Goal: Check status: Check status

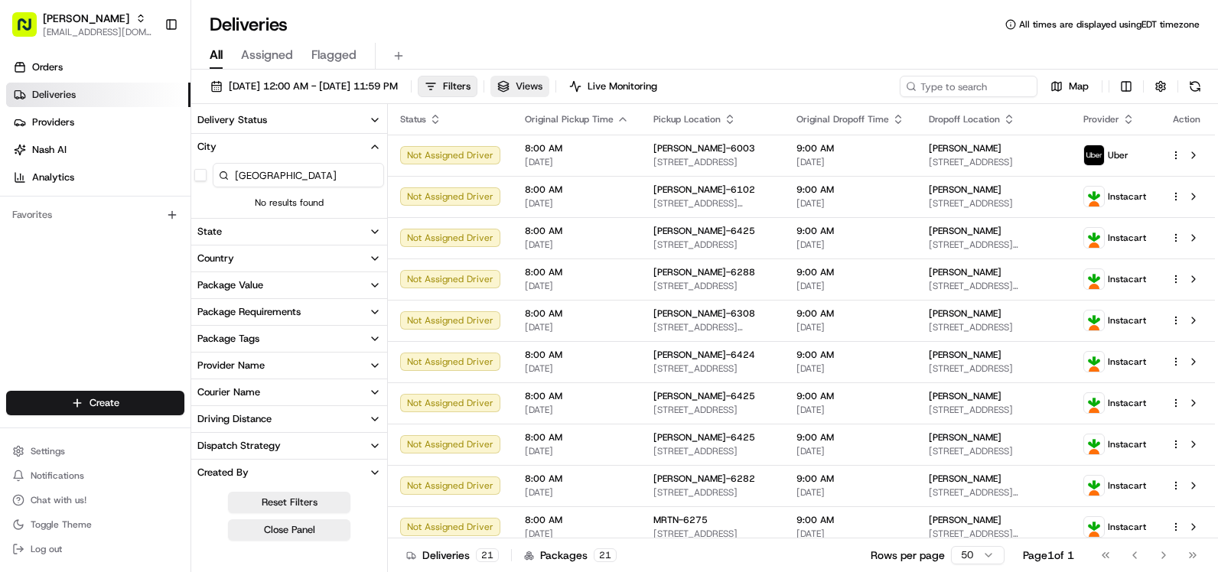
click at [542, 81] on span "Views" at bounding box center [529, 87] width 27 height 14
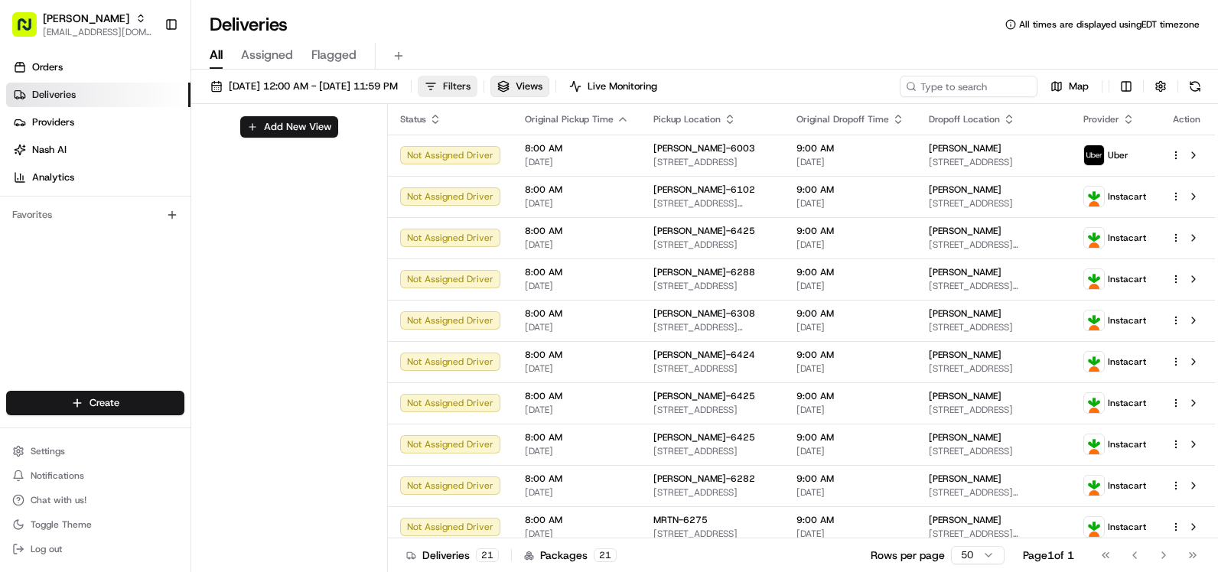
click at [470, 80] on span "Filters" at bounding box center [457, 87] width 28 height 14
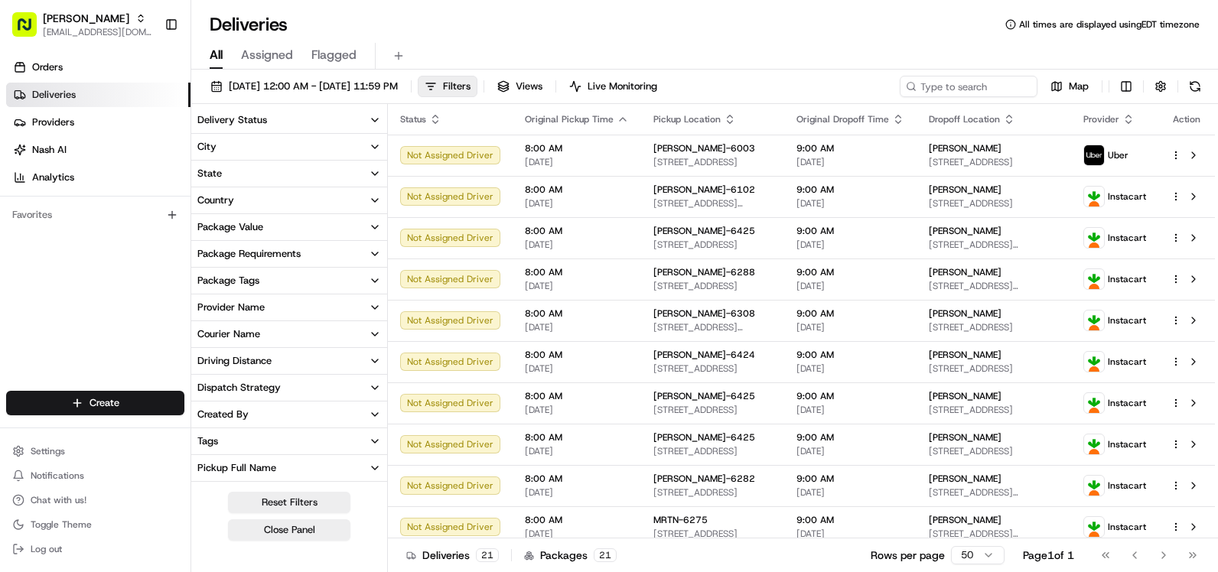
click at [330, 435] on button "Tags" at bounding box center [289, 441] width 196 height 26
click at [315, 476] on input at bounding box center [302, 469] width 179 height 24
type input "6295"
click at [207, 474] on div "6295" at bounding box center [289, 469] width 196 height 31
click at [203, 474] on button "button" at bounding box center [200, 470] width 12 height 12
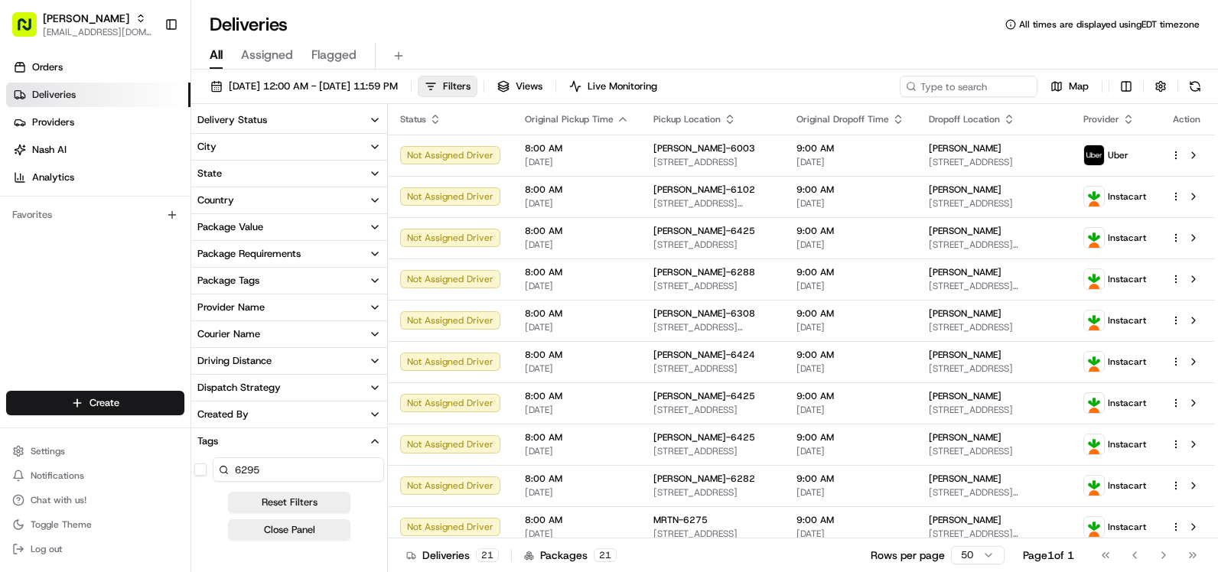
drag, startPoint x: 334, startPoint y: 467, endPoint x: 191, endPoint y: 457, distance: 143.4
click at [191, 457] on div "6295" at bounding box center [289, 469] width 196 height 31
click at [376, 150] on icon "button" at bounding box center [382, 147] width 12 height 12
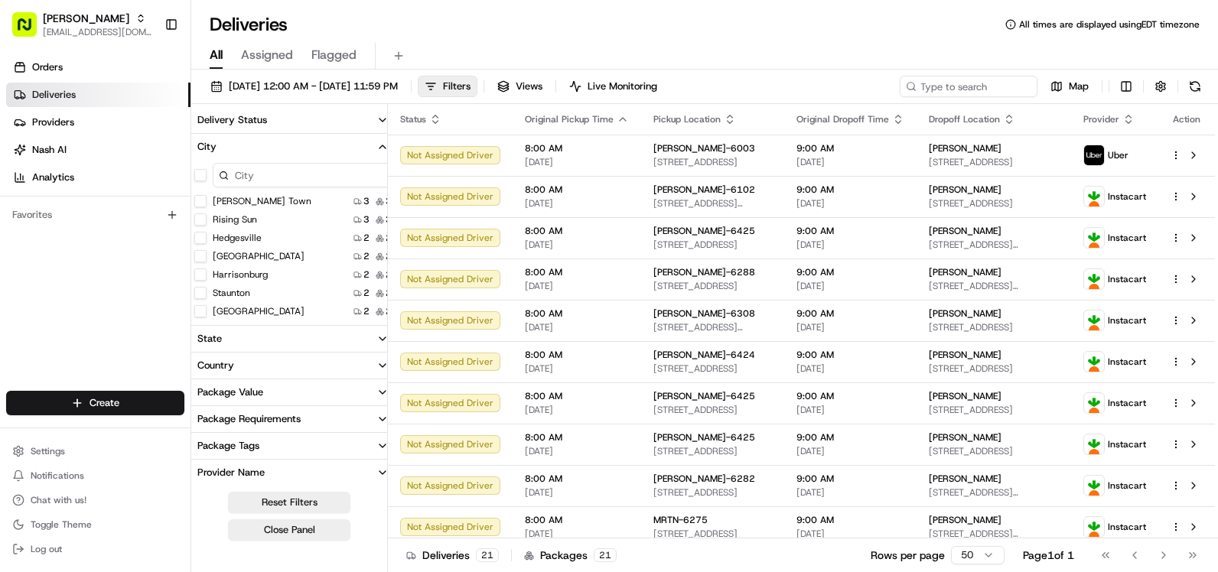
click at [272, 178] on input at bounding box center [302, 175] width 179 height 24
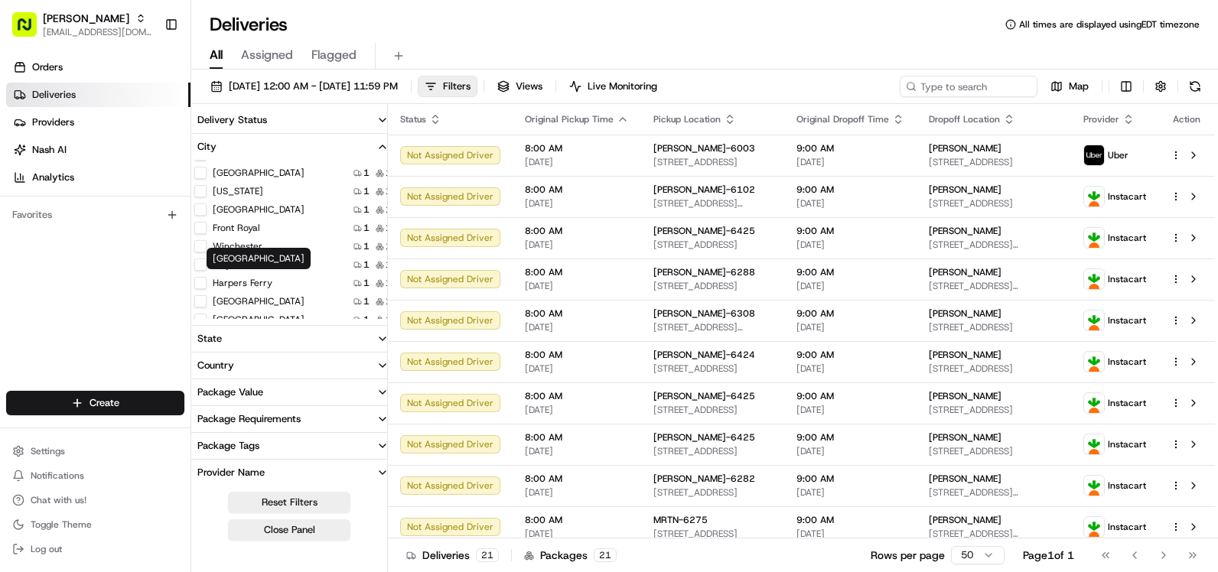
scroll to position [202, 0]
click at [202, 219] on button "Winchester" at bounding box center [200, 219] width 12 height 12
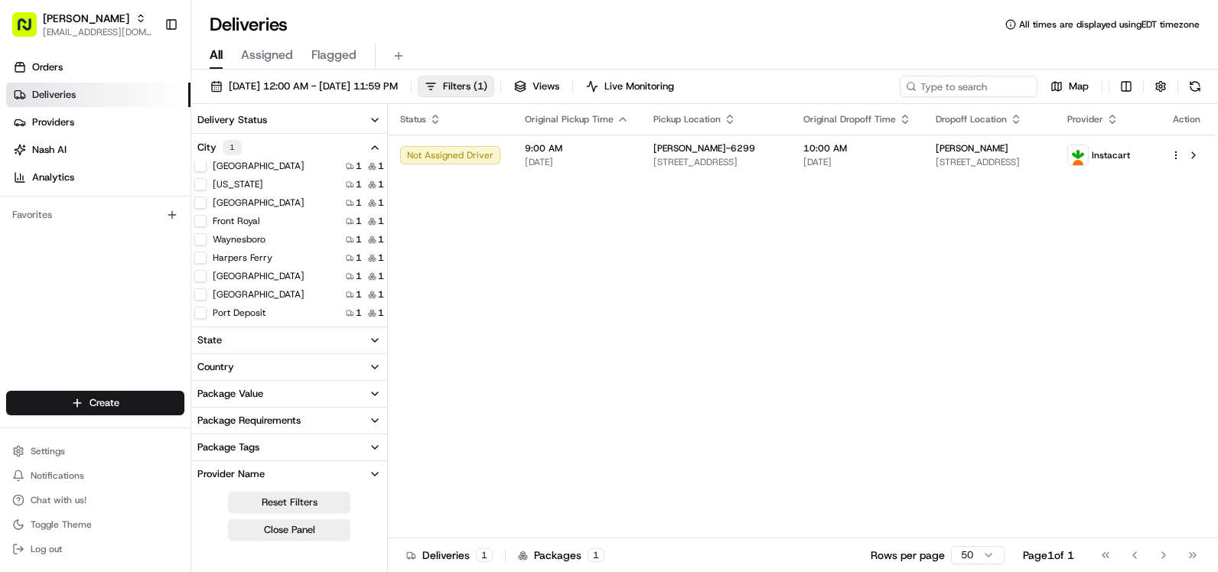
click at [358, 123] on button "Delivery Status" at bounding box center [289, 120] width 196 height 26
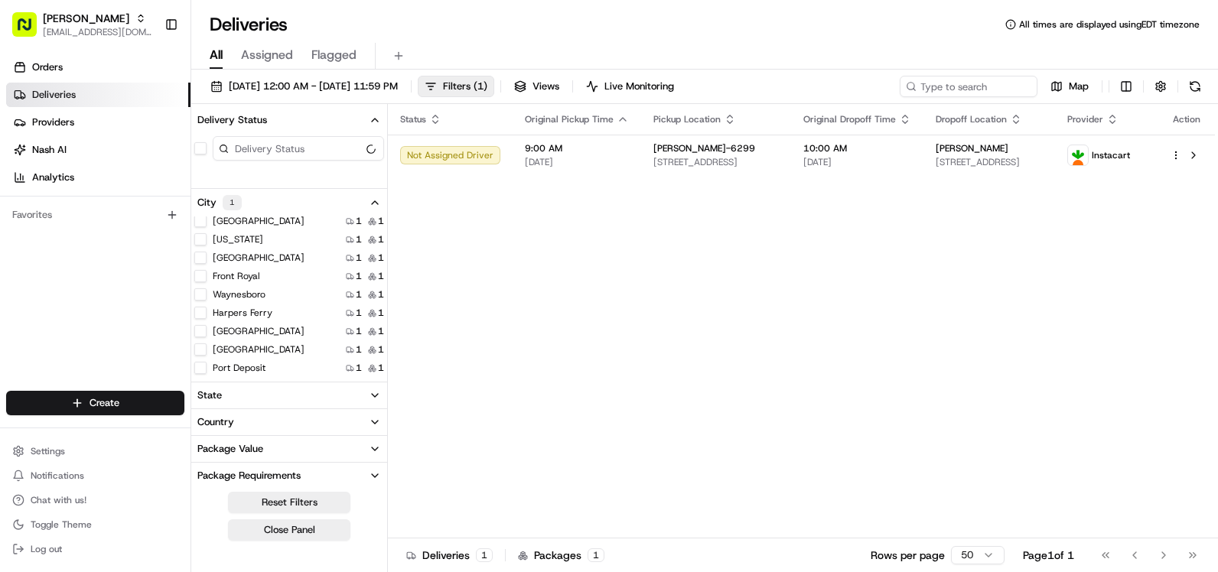
click at [364, 120] on button "Delivery Status" at bounding box center [289, 120] width 196 height 26
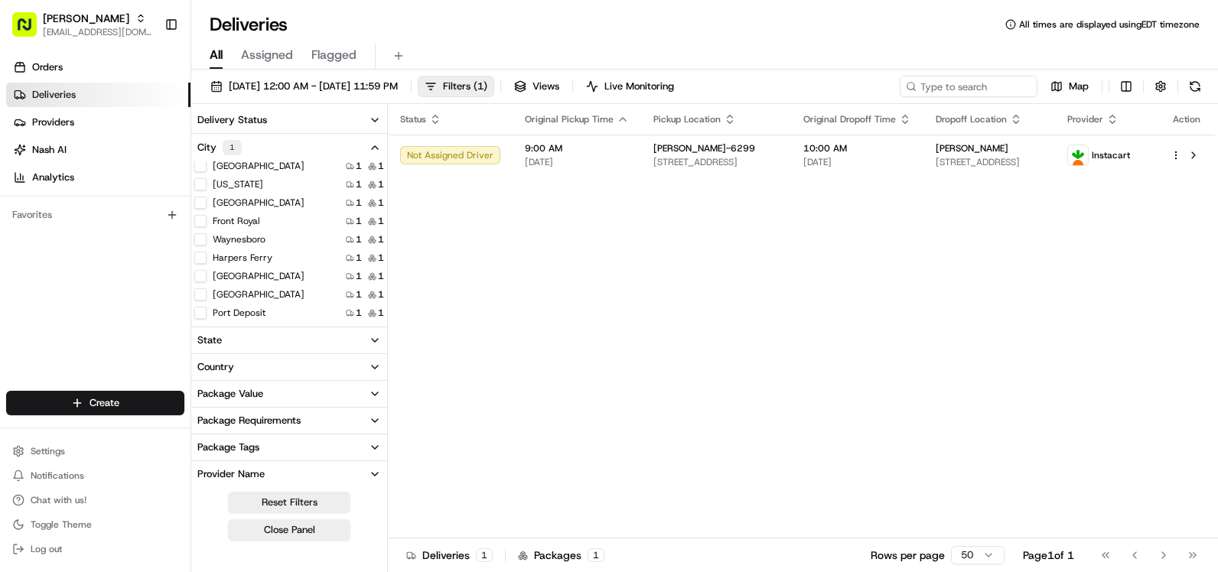
click at [361, 142] on button "City 1" at bounding box center [289, 148] width 196 height 28
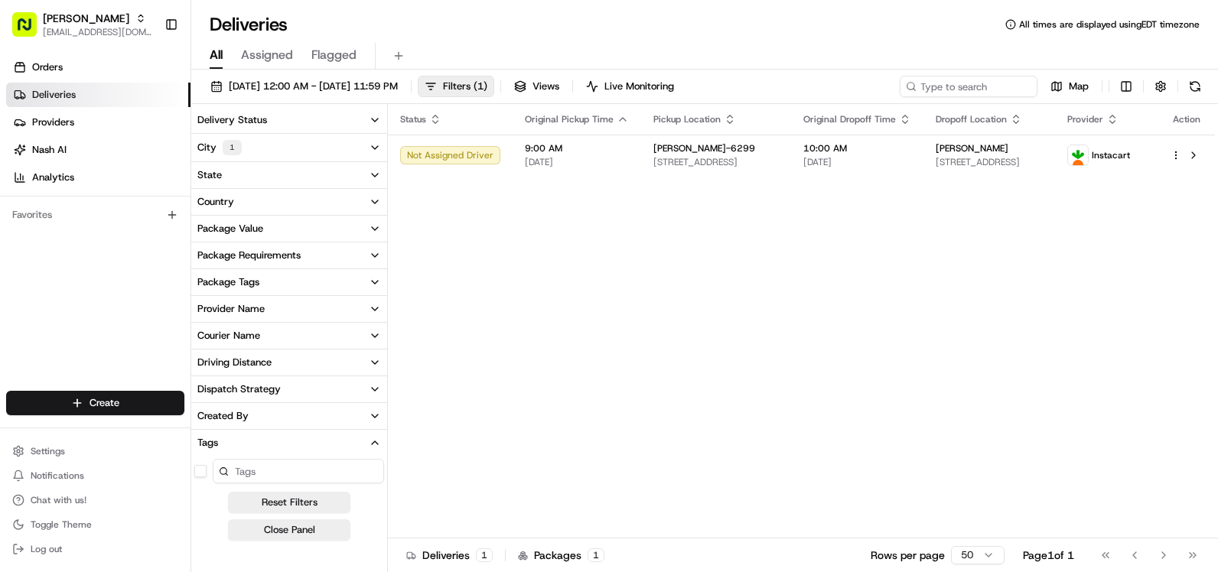
click at [363, 144] on button "City 1" at bounding box center [289, 148] width 196 height 28
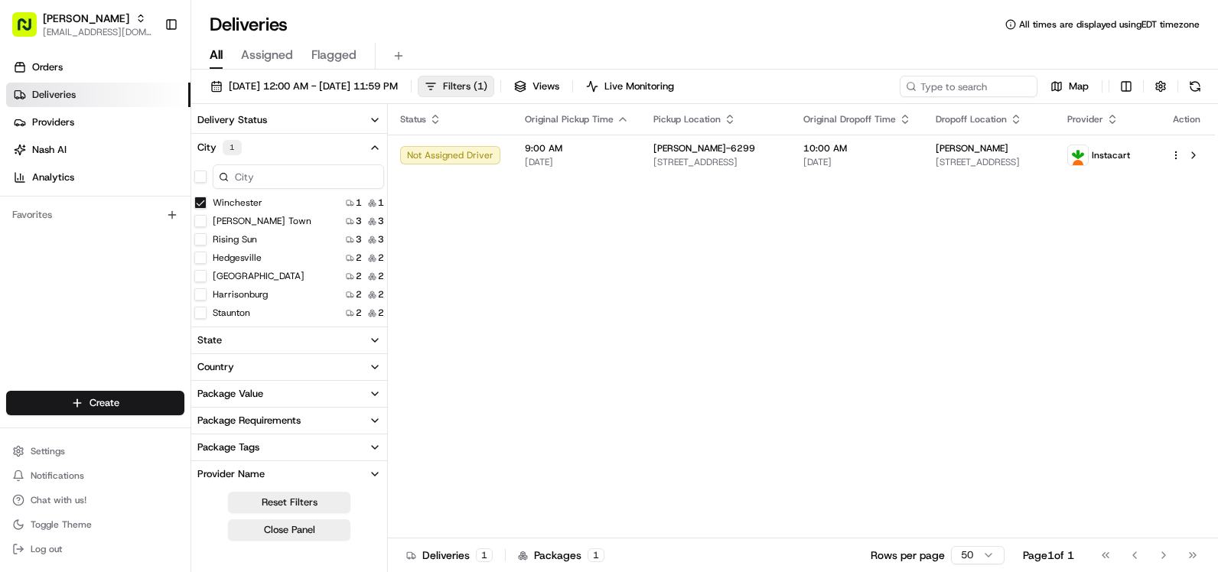
click at [494, 83] on button "Filters ( 1 )" at bounding box center [456, 86] width 76 height 21
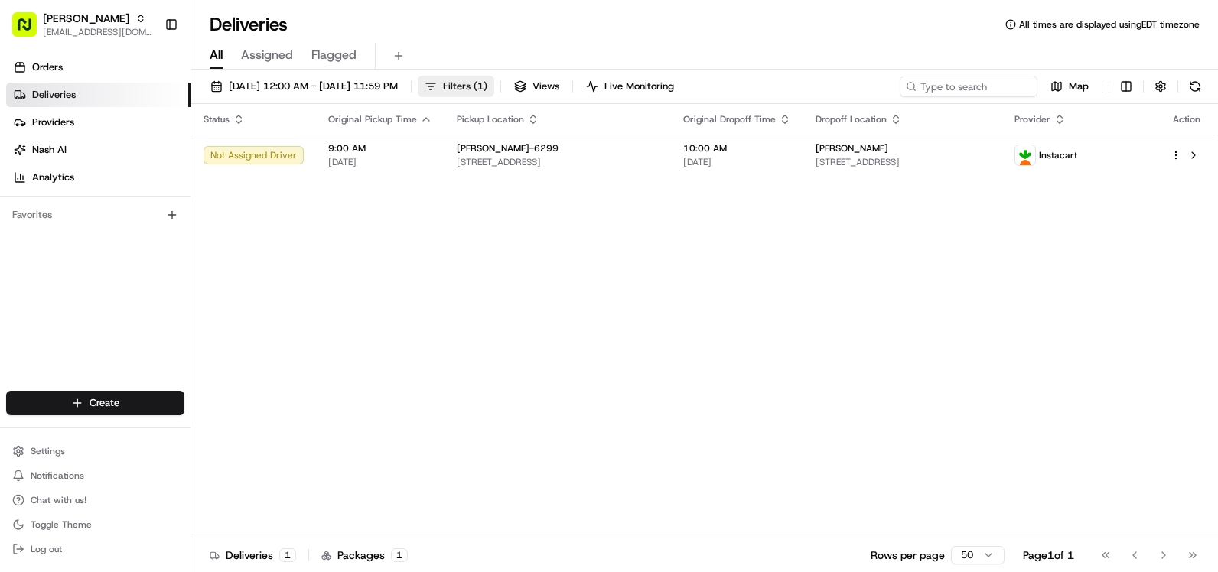
click at [487, 89] on span "Filters ( 1 )" at bounding box center [465, 87] width 44 height 14
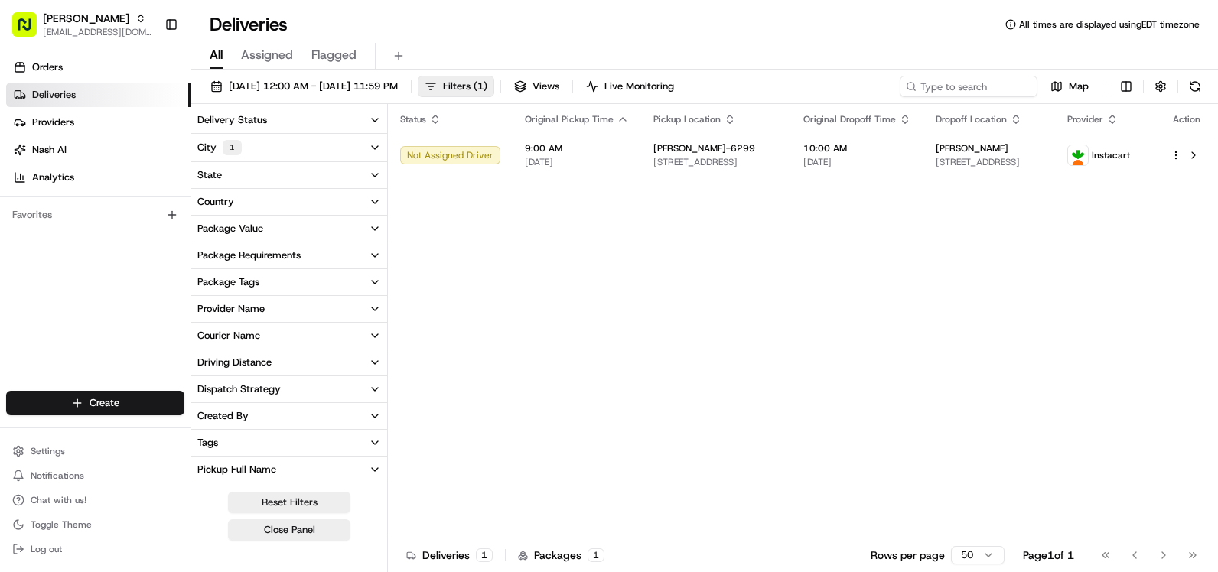
click at [227, 151] on div "1" at bounding box center [232, 147] width 19 height 15
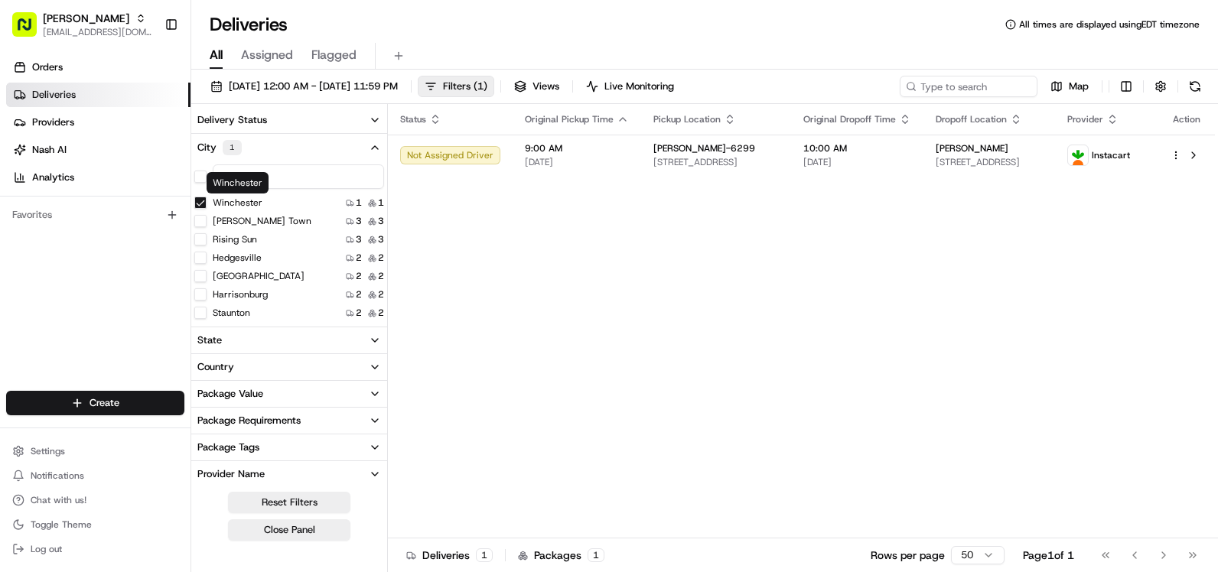
click at [199, 203] on button "Winchester" at bounding box center [200, 203] width 12 height 12
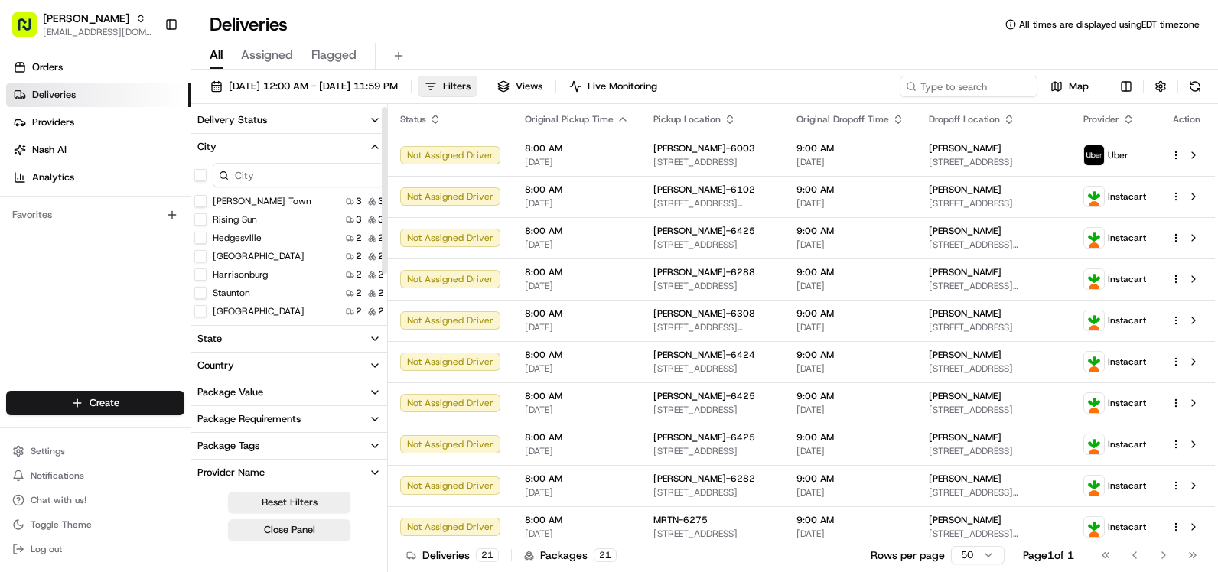
click at [275, 184] on input at bounding box center [298, 175] width 171 height 24
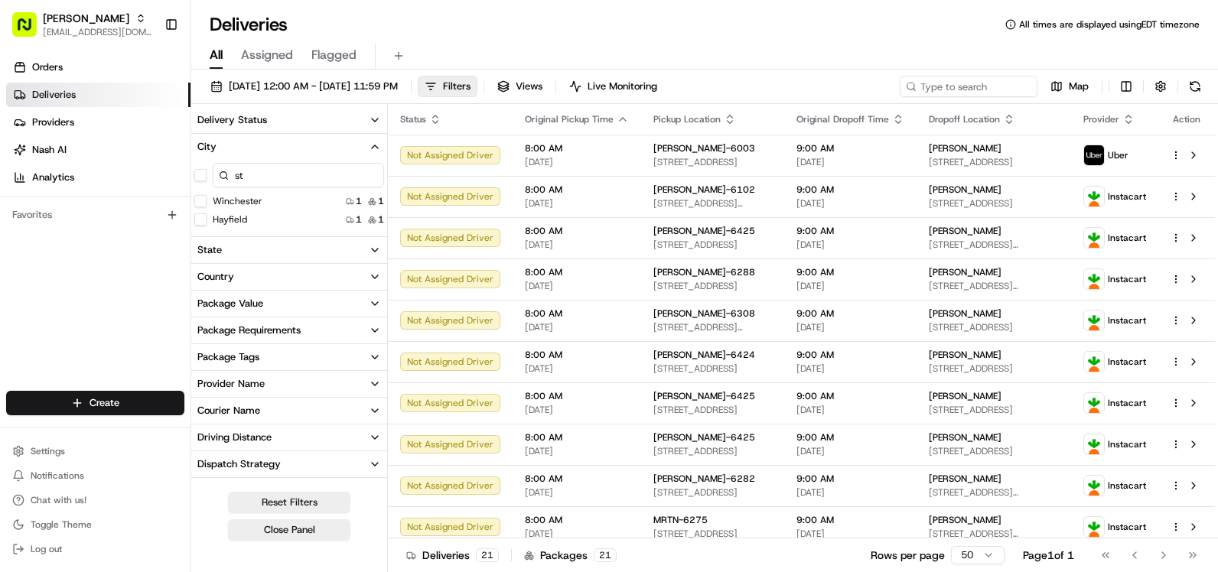
type input "s"
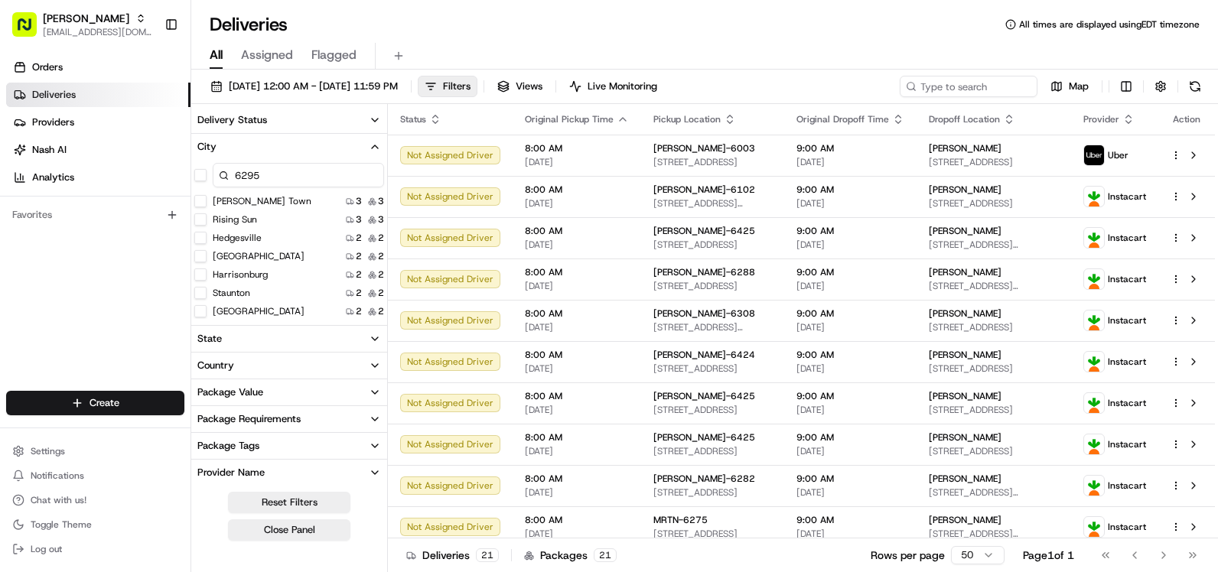
type input "6295"
